Goal: Information Seeking & Learning: Learn about a topic

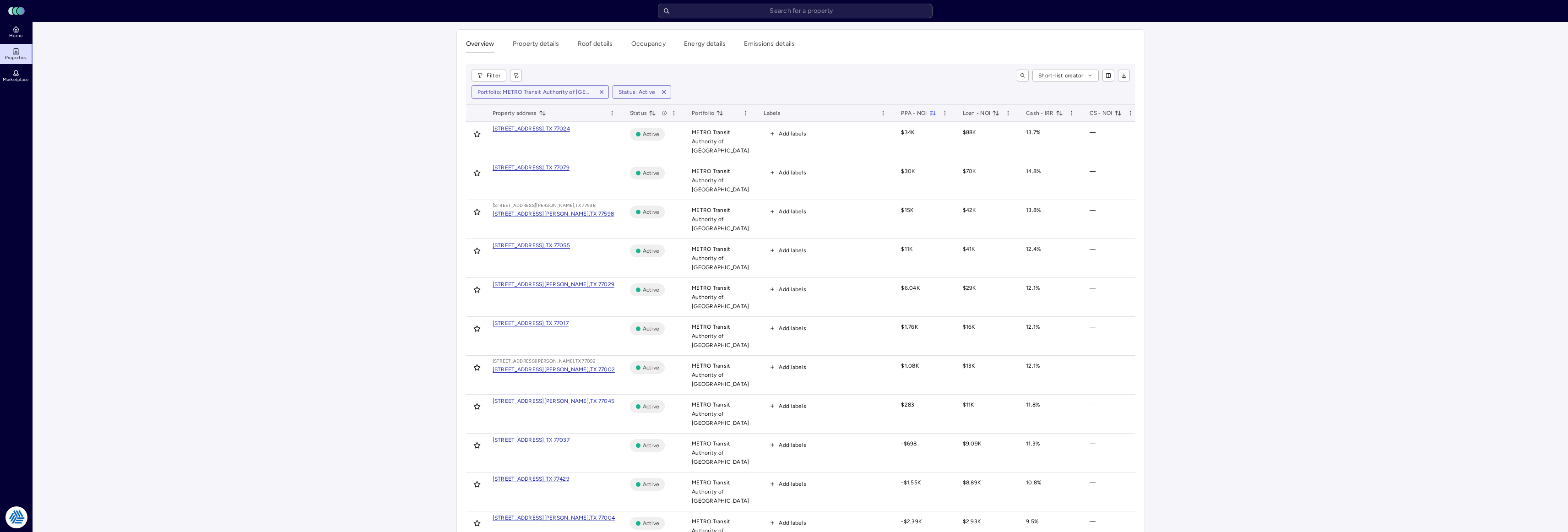
click at [773, 4] on input "text" at bounding box center [795, 11] width 274 height 15
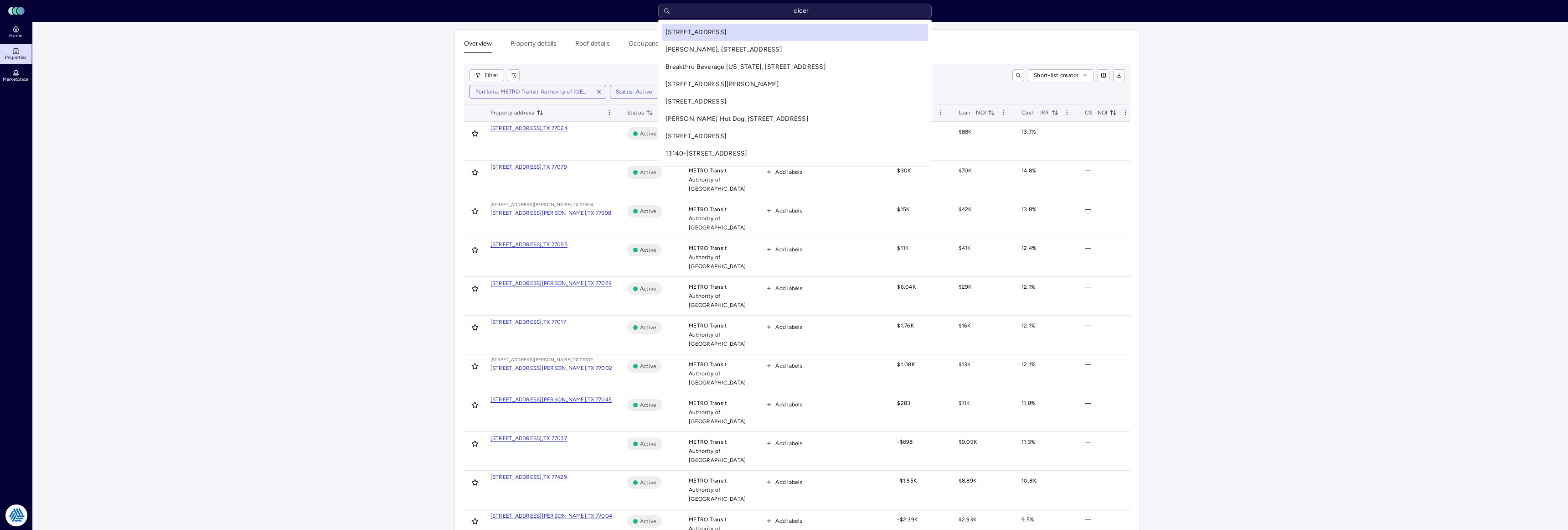
type input "cicero"
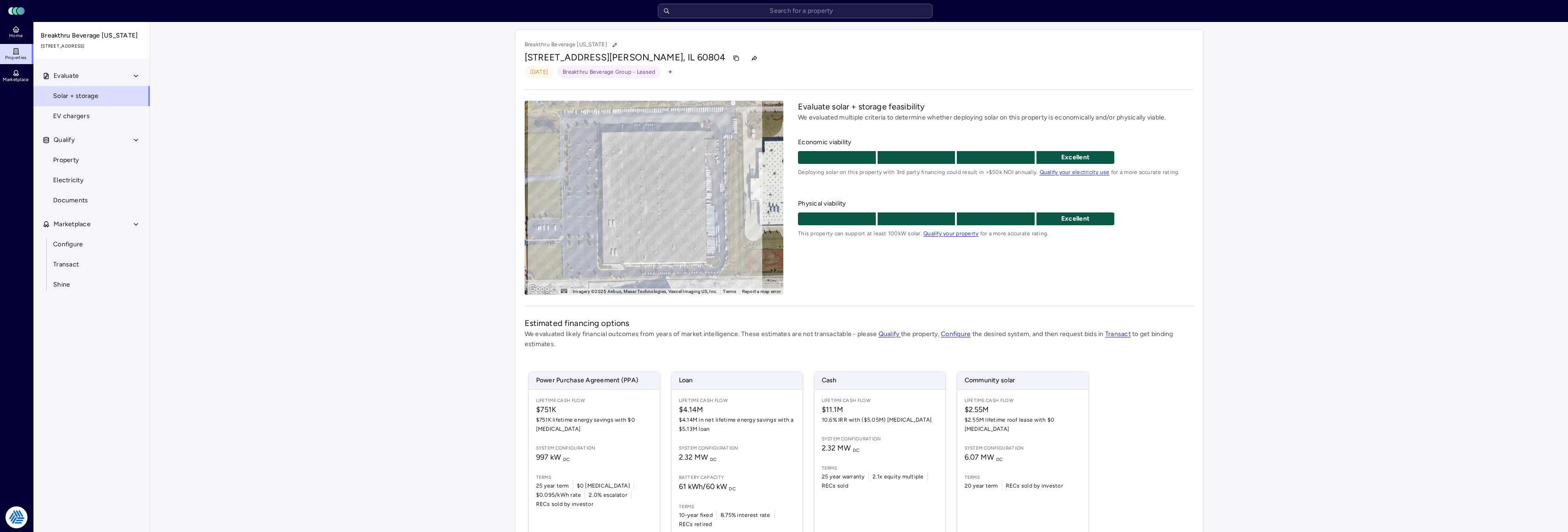
click at [69, 167] on link "Property" at bounding box center [92, 160] width 117 height 20
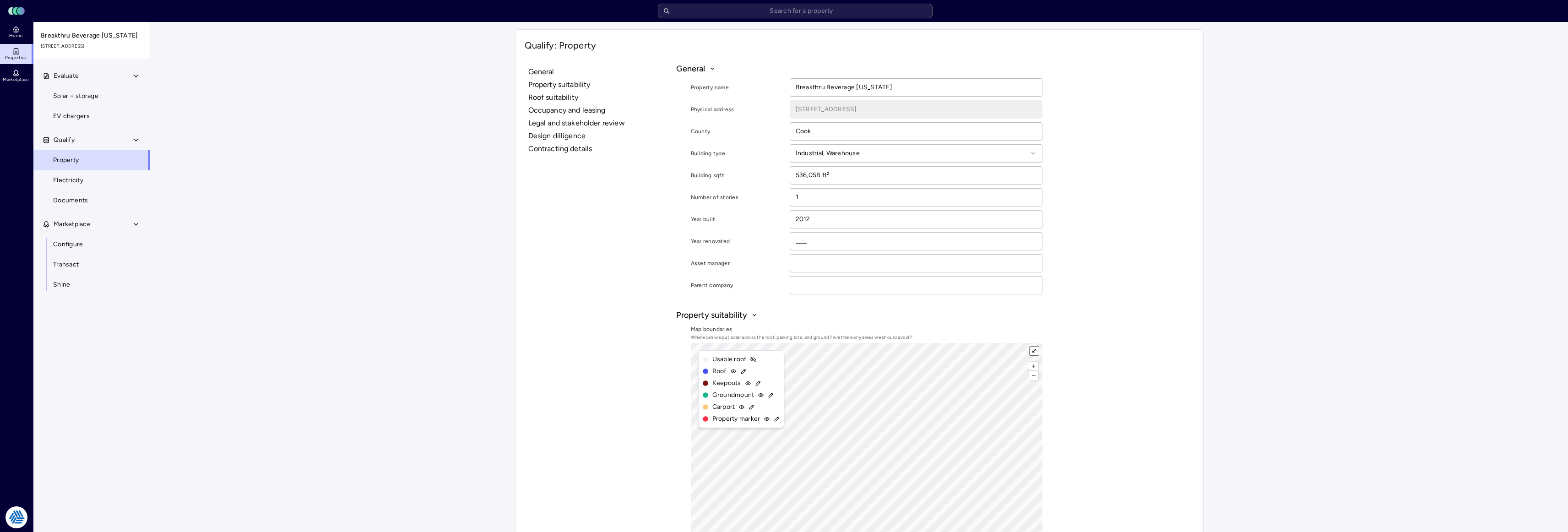
click at [1031, 349] on button "⤢" at bounding box center [1034, 351] width 9 height 9
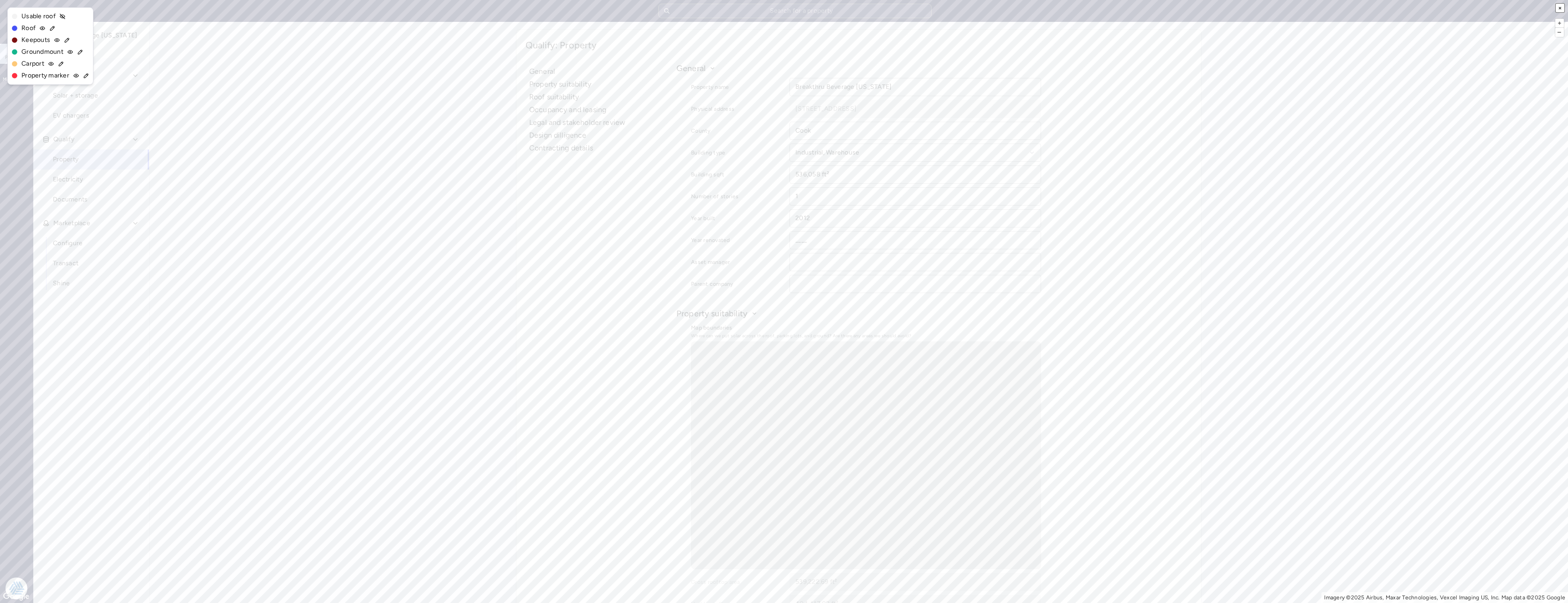
click at [1561, 8] on button "×" at bounding box center [1560, 8] width 9 height 9
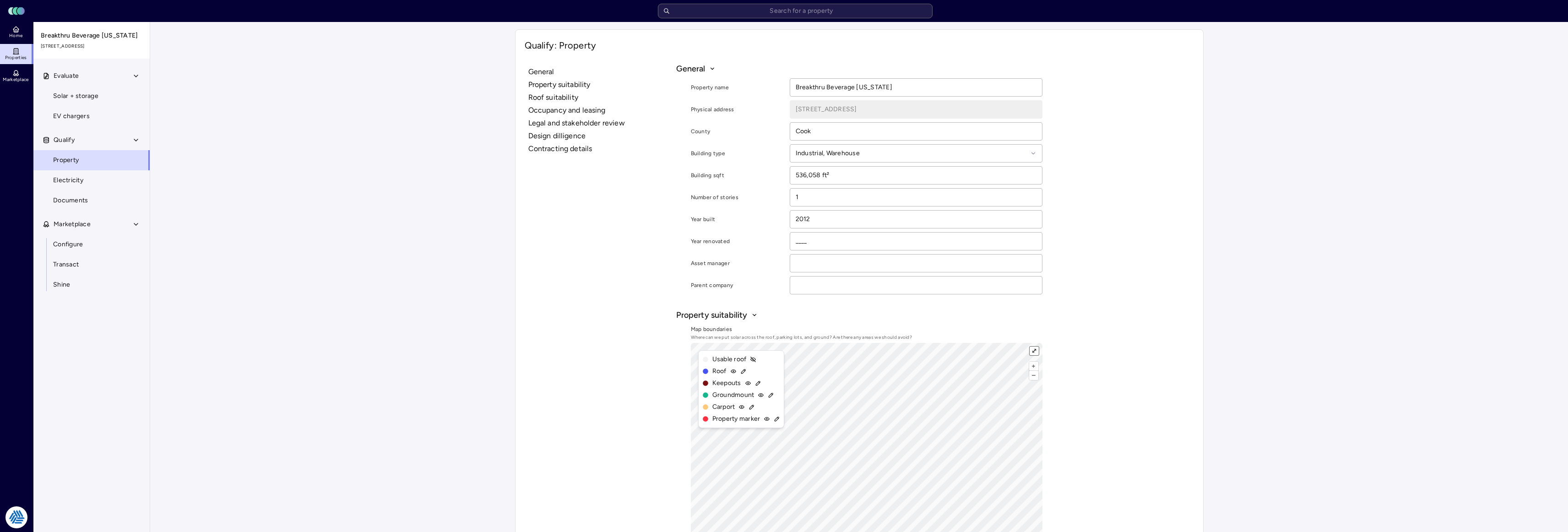
click at [1029, 347] on button "⤢" at bounding box center [1034, 351] width 9 height 9
click at [1029, 347] on button "×" at bounding box center [1034, 351] width 9 height 9
click at [70, 238] on link "Configure" at bounding box center [92, 244] width 117 height 20
click at [75, 244] on span "Configure" at bounding box center [68, 245] width 30 height 10
click at [83, 243] on link "Configure" at bounding box center [92, 244] width 117 height 20
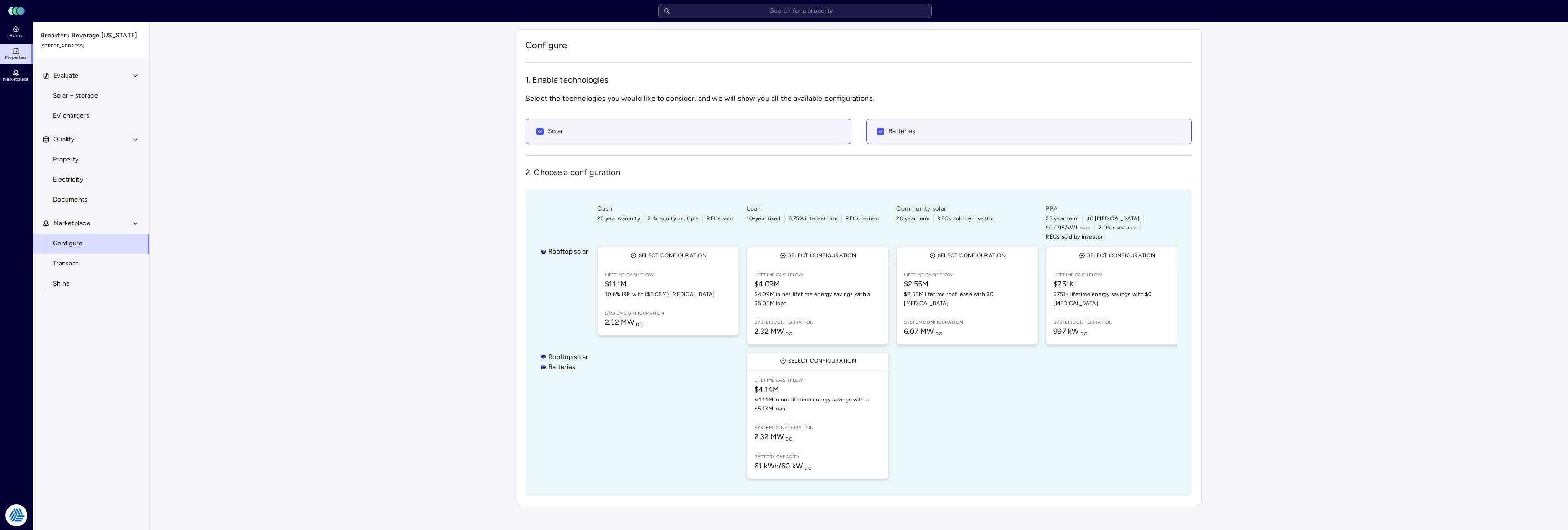
click at [447, 238] on div "Your estimates have been updated Configure 1. Enable technologies Select the te…" at bounding box center [859, 267] width 1418 height 491
click at [984, 290] on span "$2.55M lifetime roof lease with $0 CapEx" at bounding box center [967, 299] width 127 height 18
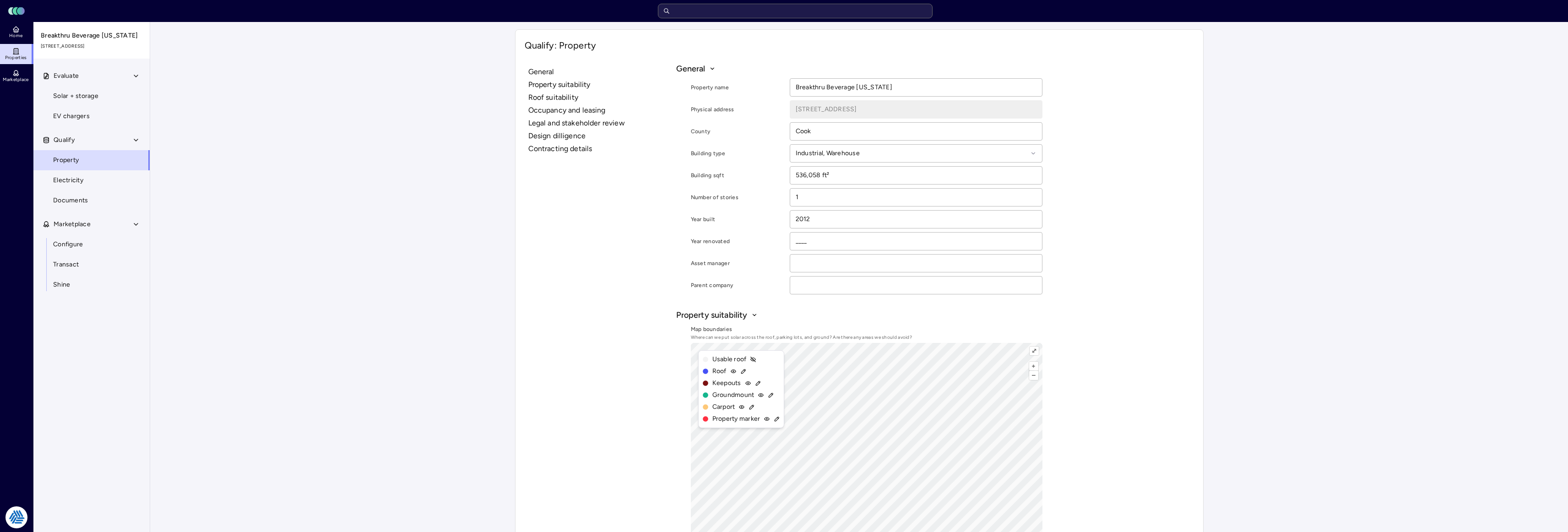
click at [748, 9] on input "text" at bounding box center [795, 11] width 274 height 15
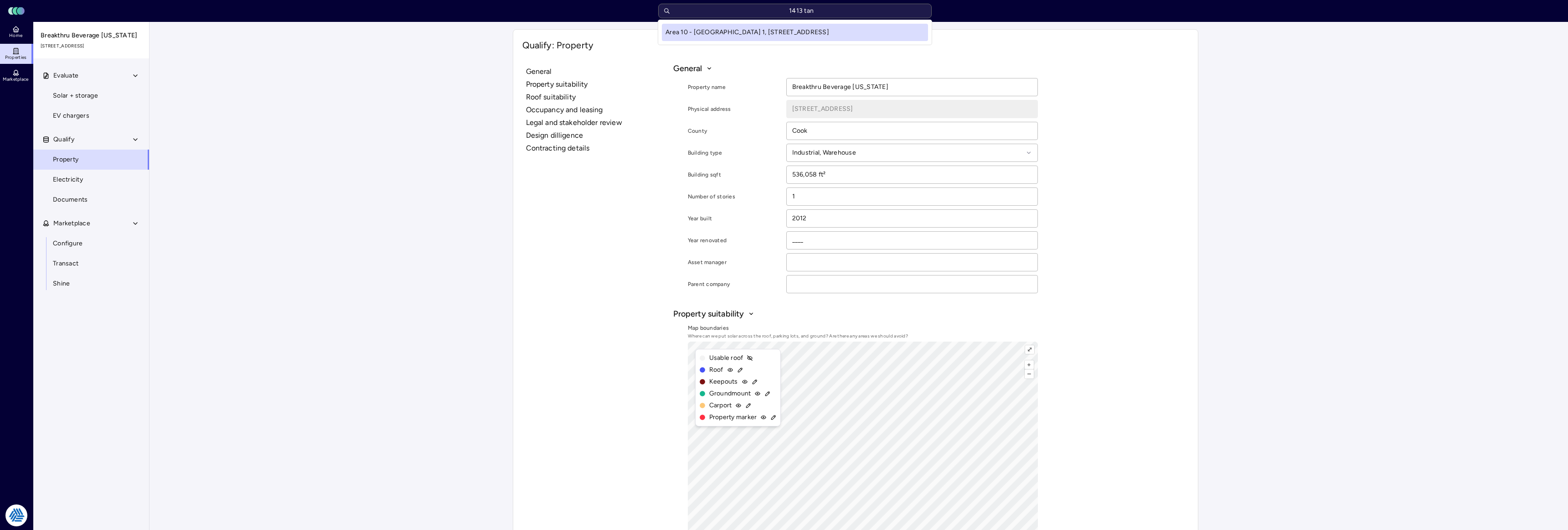
type input "1413 tang"
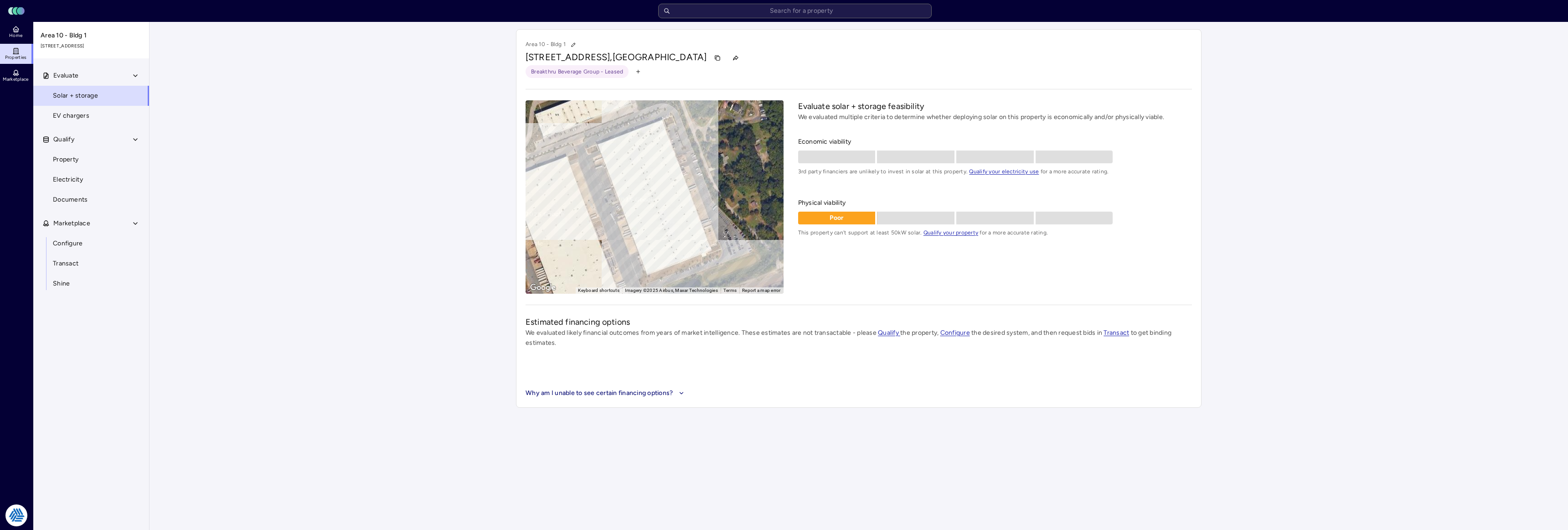
click at [855, 271] on div "Evaluate solar + storage feasibility We evaluated multiple criteria to determin…" at bounding box center [995, 197] width 394 height 194
click at [85, 158] on link "Property" at bounding box center [91, 160] width 117 height 20
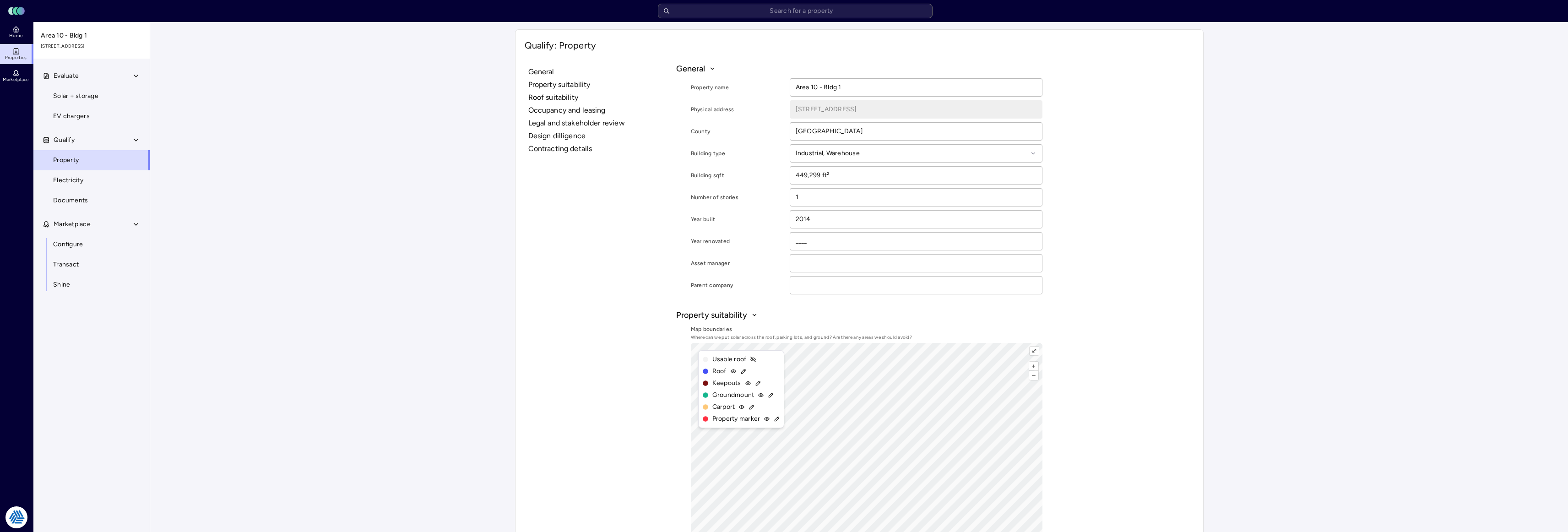
click at [75, 246] on span "Configure" at bounding box center [68, 245] width 30 height 10
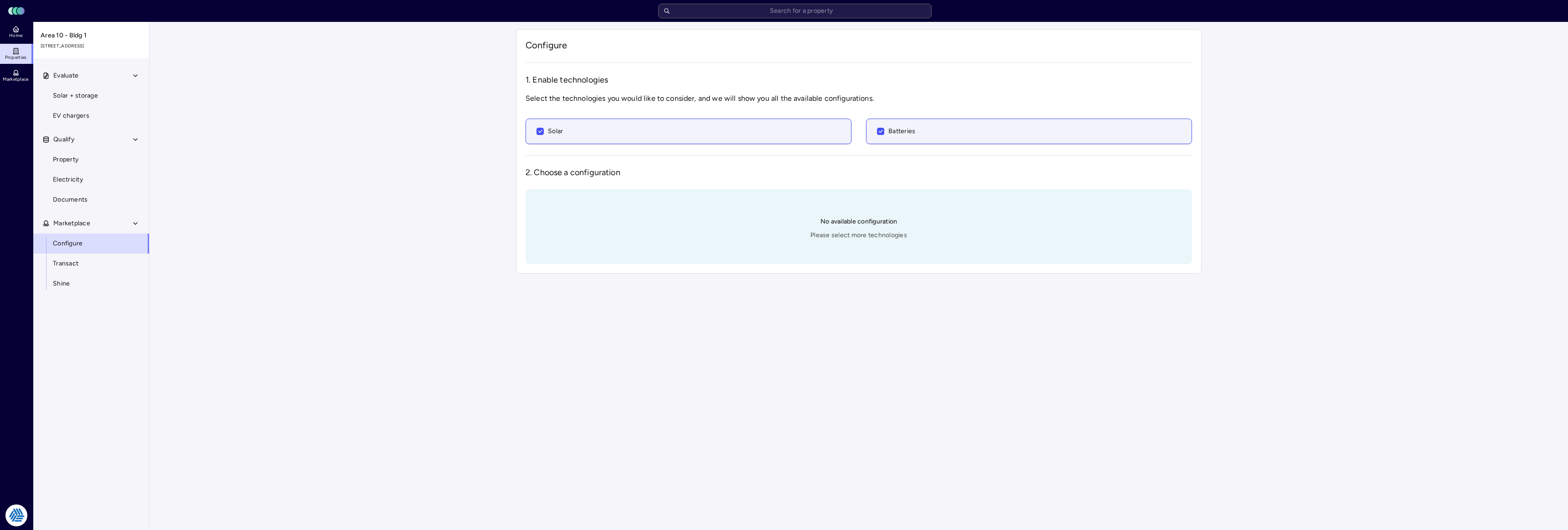
click at [88, 94] on span "Solar + storage" at bounding box center [75, 96] width 45 height 10
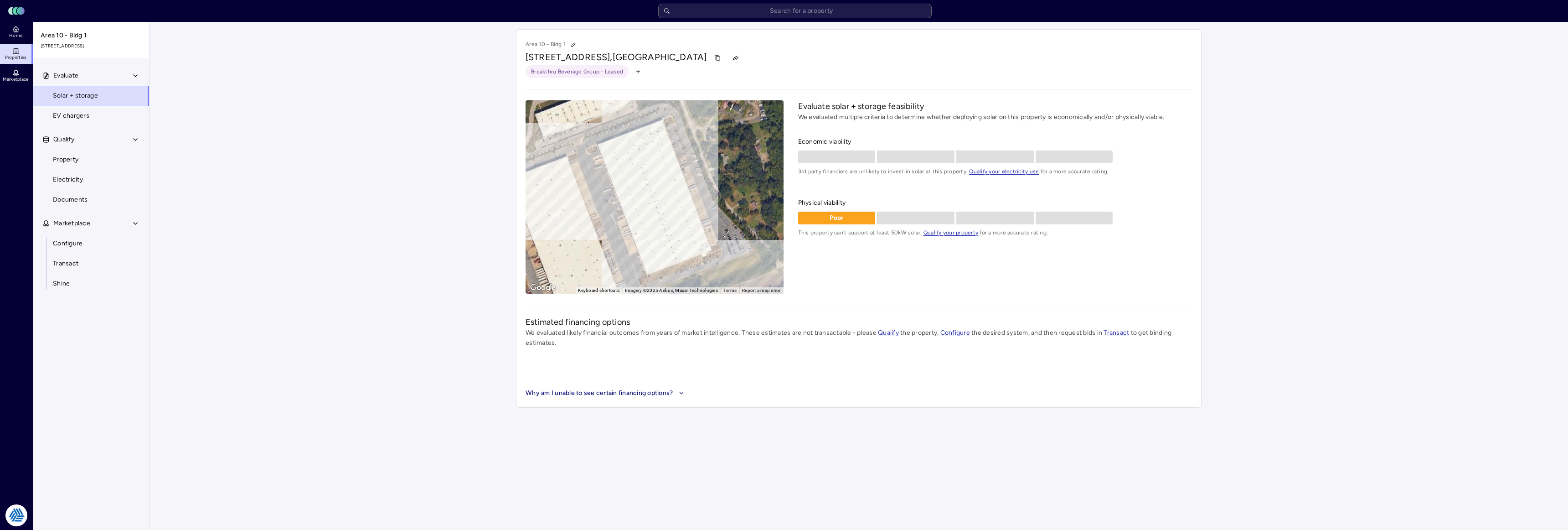
click at [420, 241] on div "Your estimates have been updated Area 10 - Bldg 1 [STREET_ADDRESS] Breakthru Be…" at bounding box center [859, 218] width 1418 height 393
click at [743, 13] on input "text" at bounding box center [794, 11] width 273 height 15
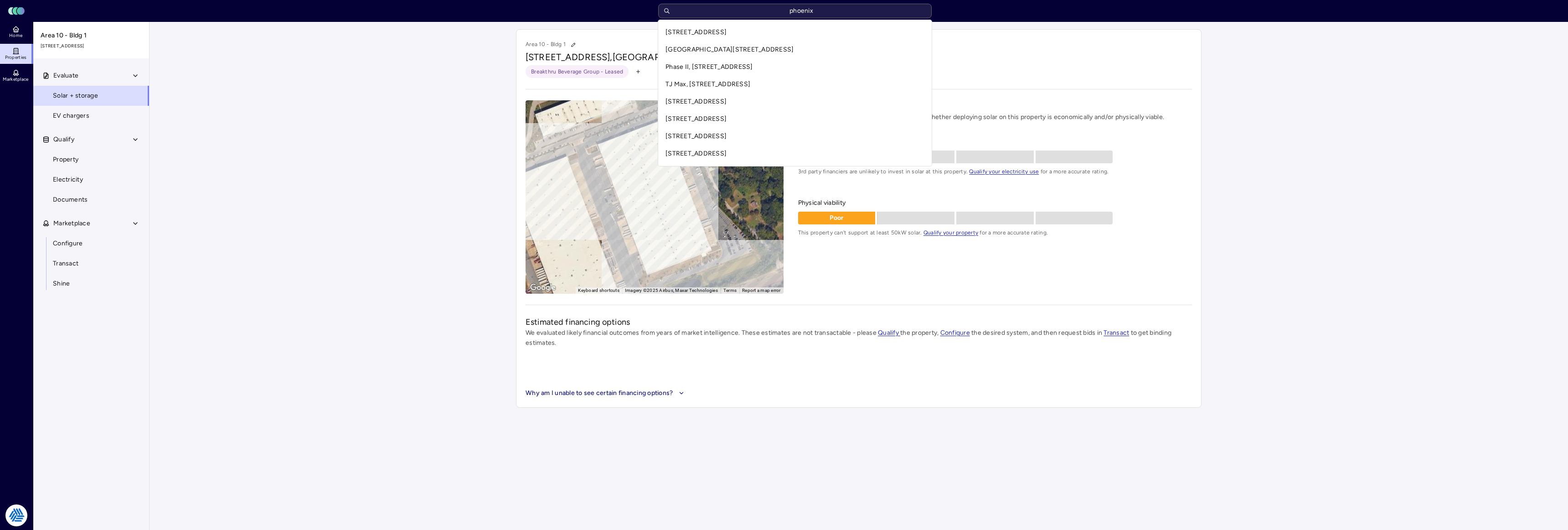
type input "phoenix"
click at [397, 200] on div "Toggle Sidebar Lumen Energy Logo phoenix Home Properties Marketplace Tradition …" at bounding box center [784, 207] width 1568 height 415
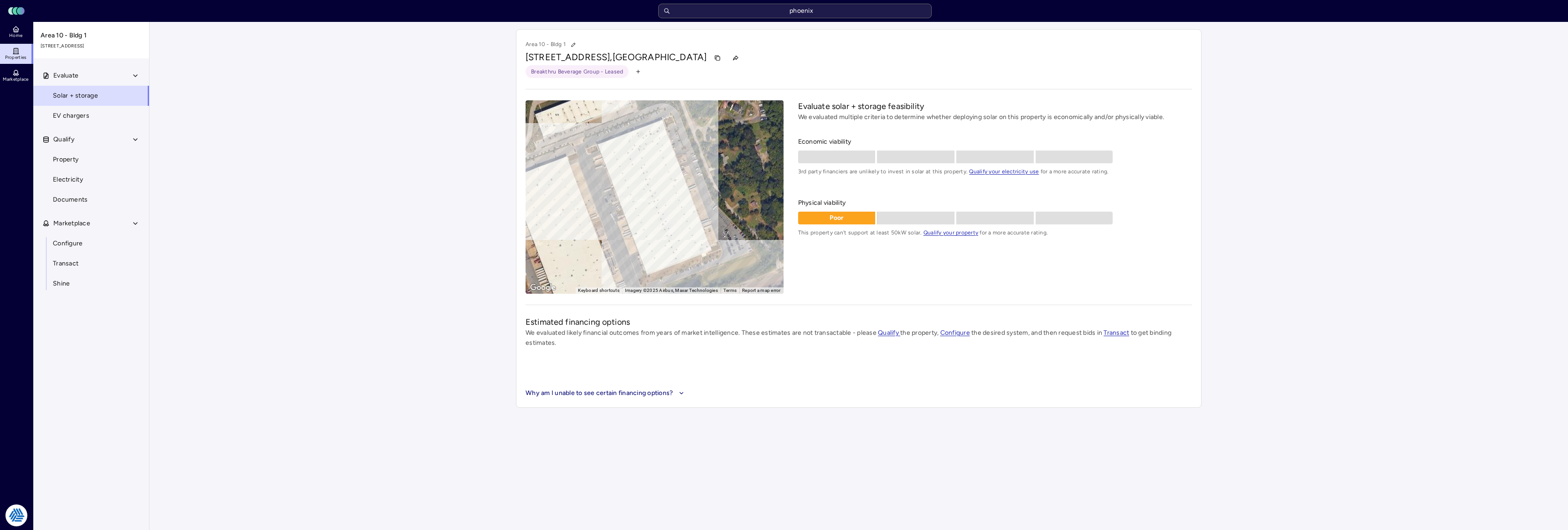
click at [12, 57] on span "Properties" at bounding box center [16, 57] width 22 height 5
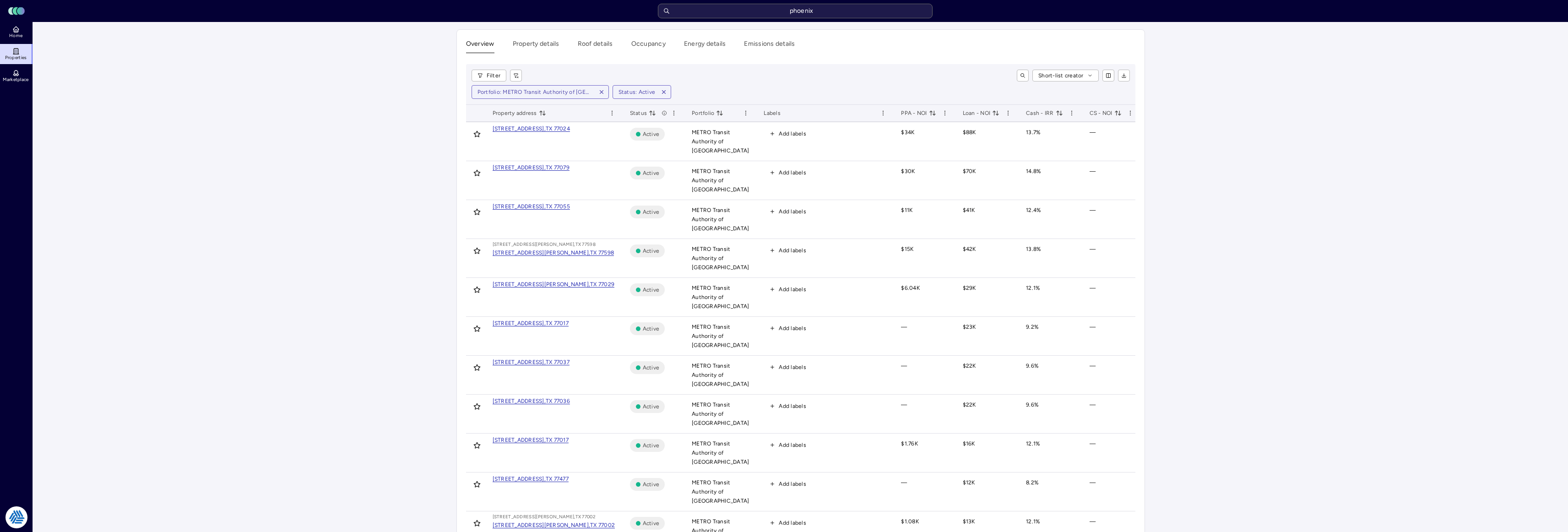
click at [602, 91] on icon "button" at bounding box center [602, 92] width 6 height 6
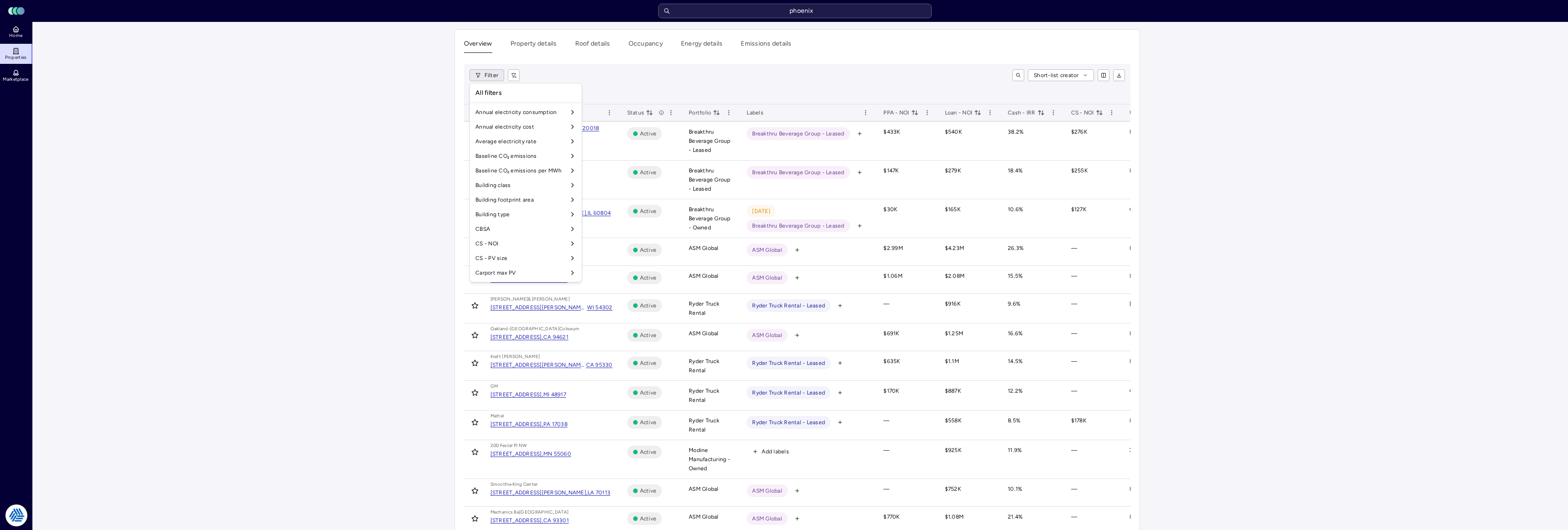
scroll to position [759, 0]
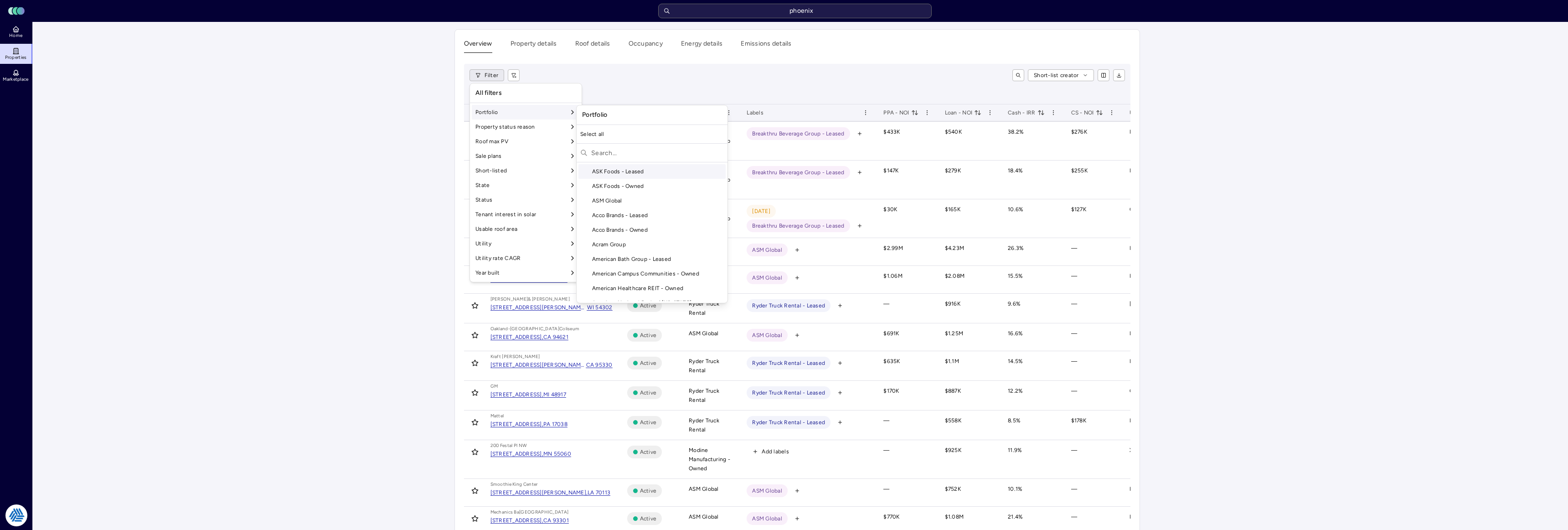
click at [609, 152] on input "text" at bounding box center [657, 153] width 133 height 15
click at [627, 151] on input "text" at bounding box center [657, 153] width 133 height 15
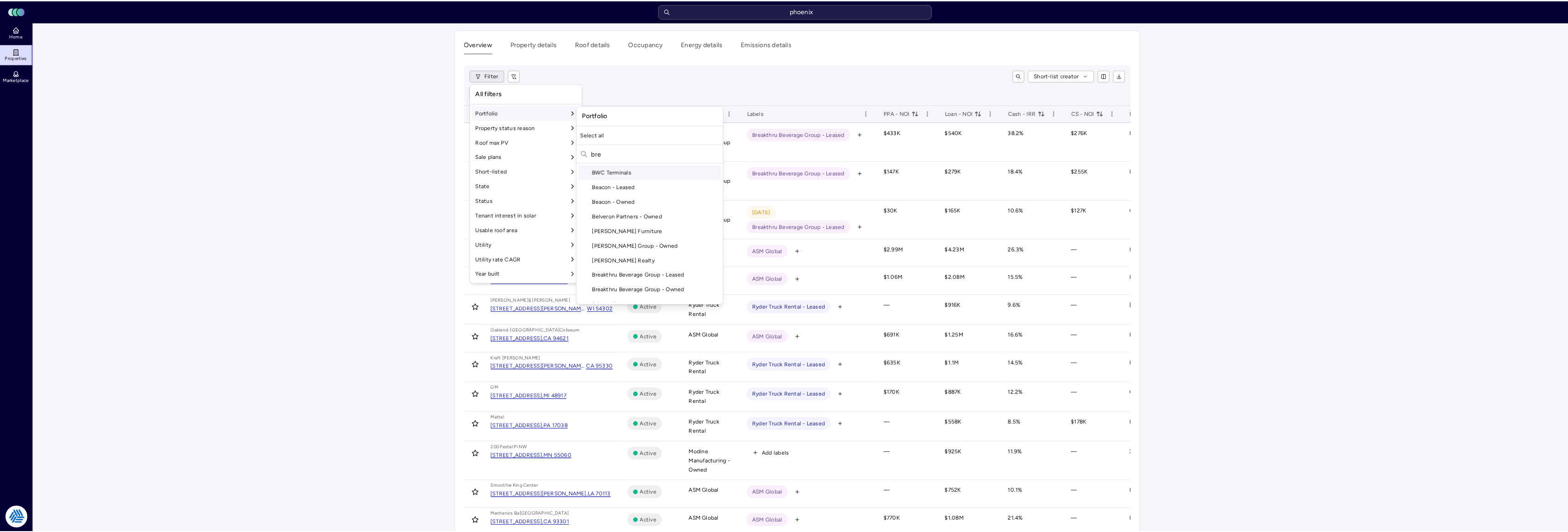
scroll to position [0, 0]
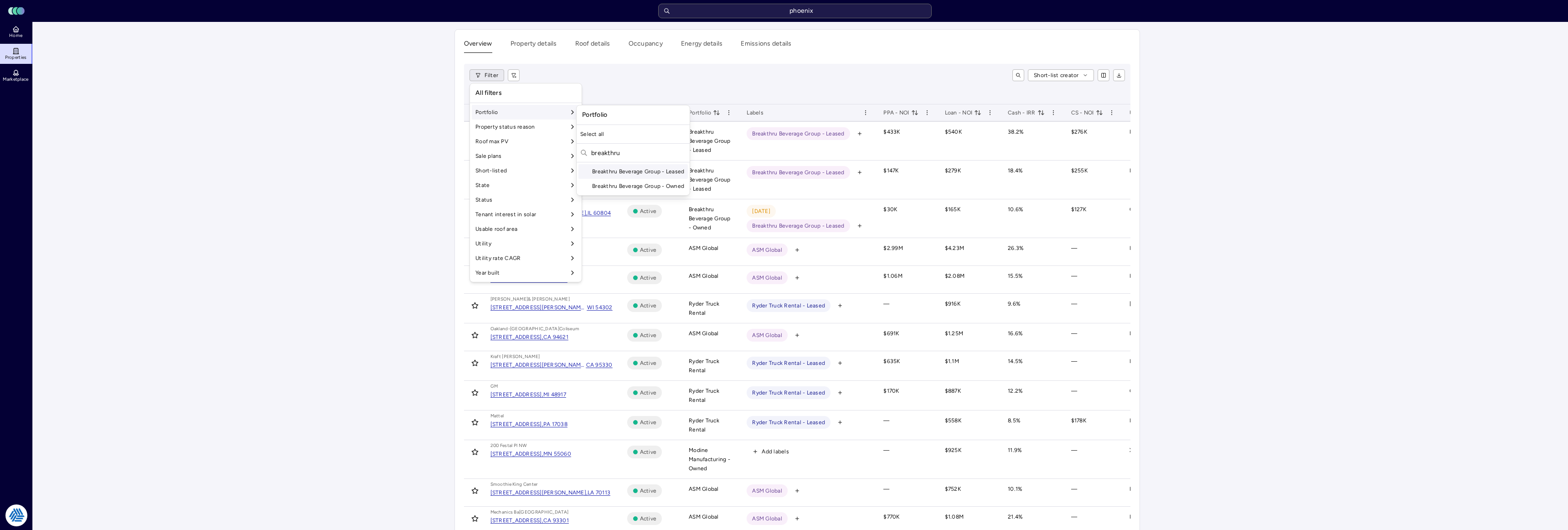
type input "breakthru"
click at [629, 169] on div "Breakthru Beverage Group - Leased" at bounding box center [633, 172] width 110 height 15
click at [625, 186] on div "Breakthru Beverage Group - Owned" at bounding box center [633, 186] width 110 height 15
click at [362, 154] on html "Toggle Sidebar Lumen Energy Logo phoenix Home Properties Marketplace Tradition …" at bounding box center [784, 469] width 1568 height 938
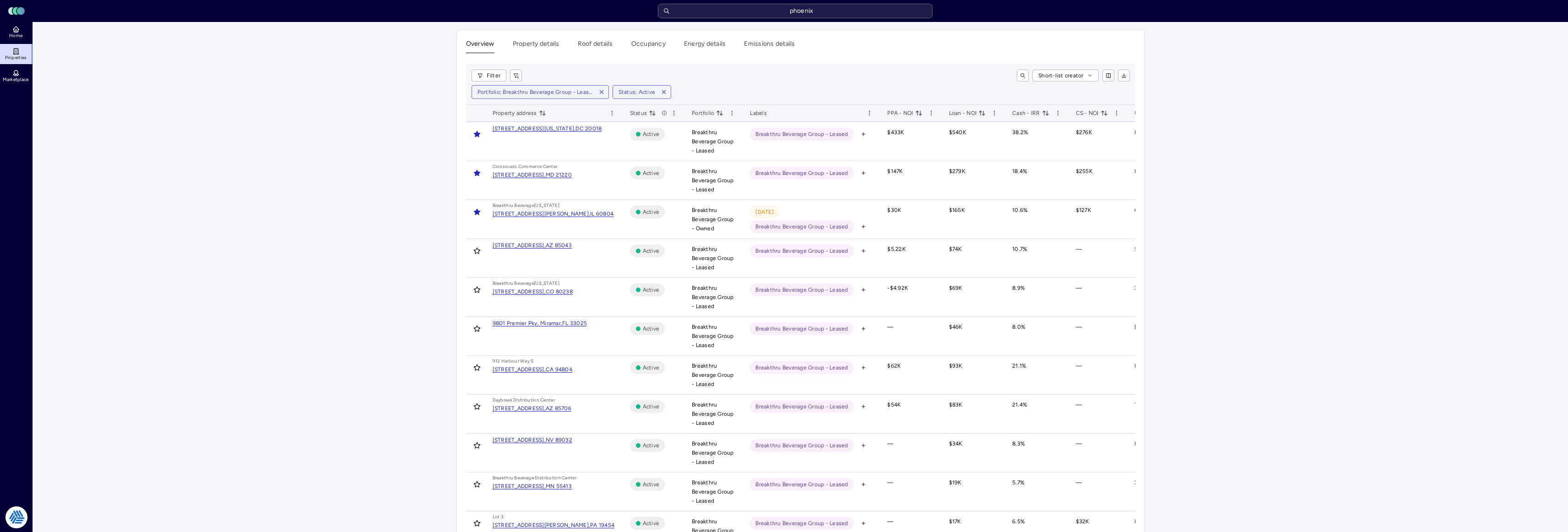
click at [523, 246] on div "[STREET_ADDRESS]," at bounding box center [519, 245] width 53 height 9
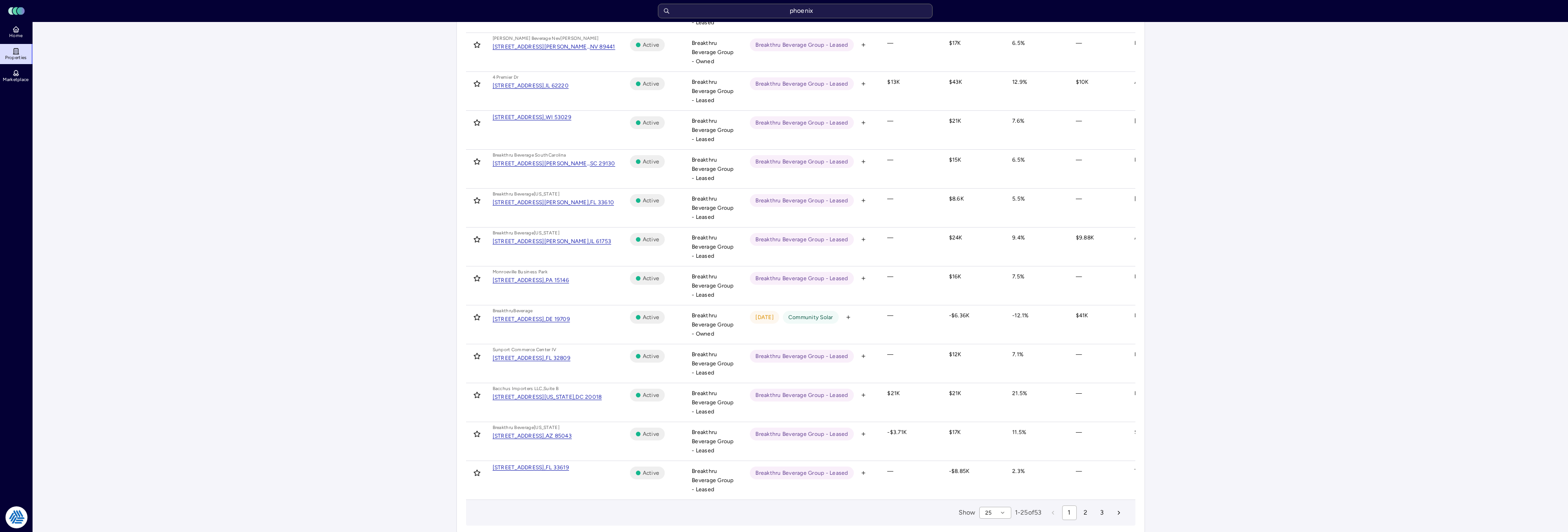
scroll to position [613, 0]
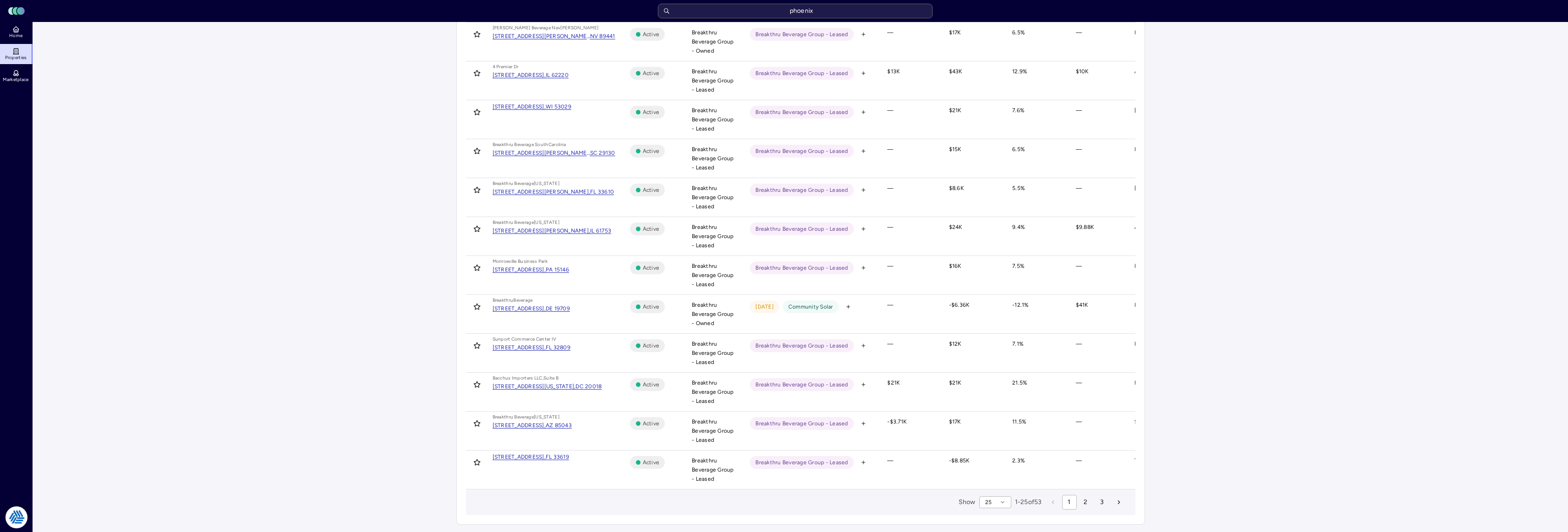
click at [546, 421] on div "[STREET_ADDRESS]," at bounding box center [519, 425] width 53 height 9
